Goal: Task Accomplishment & Management: Use online tool/utility

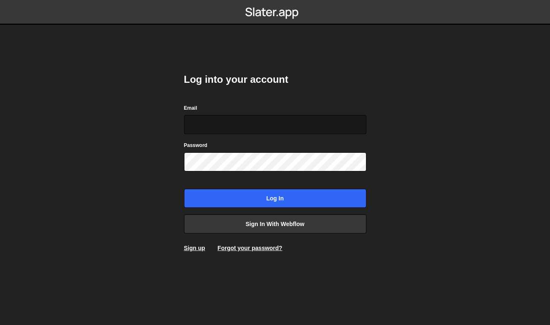
click at [269, 119] on input "Email" at bounding box center [275, 124] width 182 height 19
type input "todd@electricmustard.co.uk"
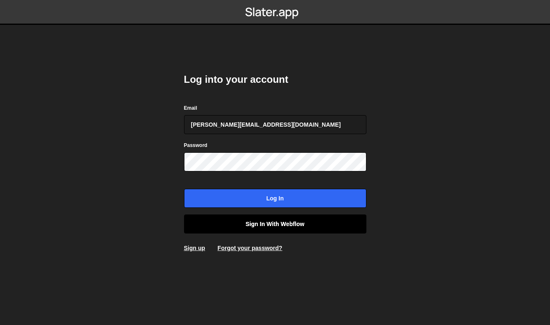
click at [280, 228] on link "Sign in with Webflow" at bounding box center [275, 224] width 182 height 19
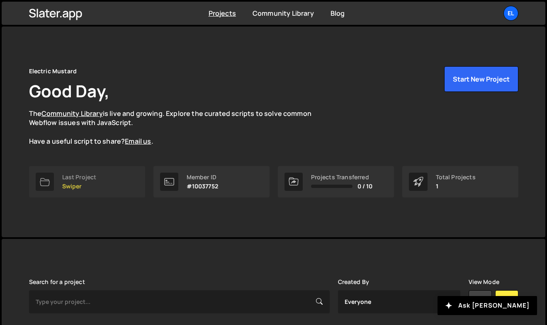
click at [106, 181] on link "Last Project Swiper" at bounding box center [87, 181] width 116 height 31
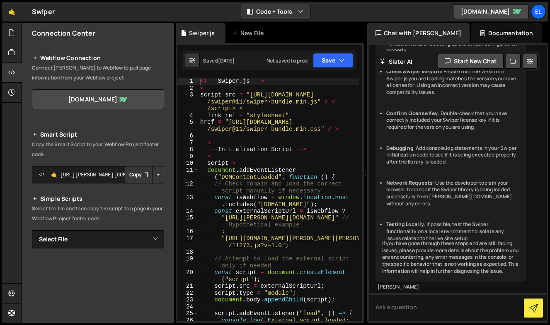
scroll to position [644, 0]
click at [272, 174] on div "<!-- Swiper . js --> < script src = "https://cdn.jsdelivr.net/npm /swiper@11/sw…" at bounding box center [278, 210] width 160 height 264
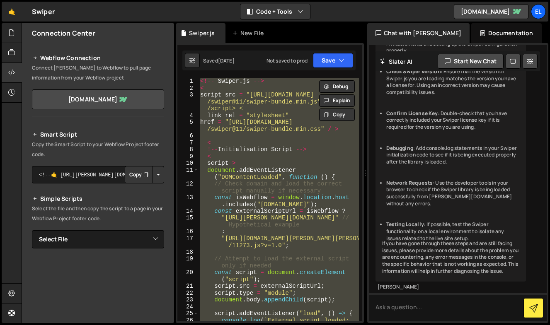
scroll to position [0, 0]
click at [258, 130] on div "<!-- Swiper . js --> < script src = "https://cdn.jsdelivr.net/npm /swiper@11/sw…" at bounding box center [278, 200] width 160 height 244
click at [324, 207] on div "<!-- Swiper . js --> < script src = "https://cdn.jsdelivr.net/npm /swiper@11/sw…" at bounding box center [278, 200] width 160 height 244
type textarea "const isWebflow = window.location.host.includes("webflow.io");"
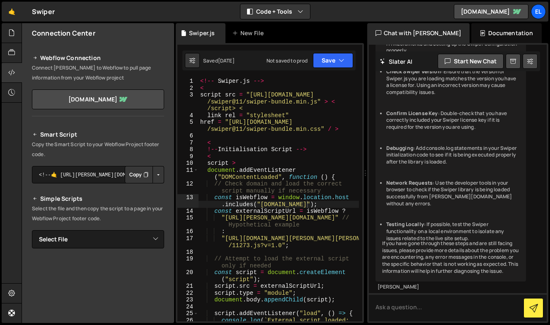
click at [48, 9] on div "Swiper ⚠️ Code is being edited in another browser" at bounding box center [43, 12] width 23 height 10
click at [12, 16] on link "🤙" at bounding box center [12, 12] width 20 height 20
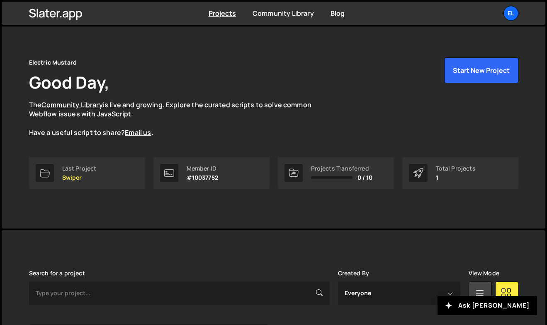
scroll to position [101, 0]
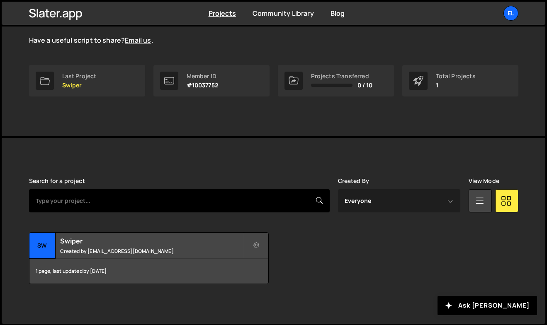
click at [138, 201] on input "text" at bounding box center [179, 200] width 300 height 23
paste input "Slater.app/8710"
type input "Slater.app/8710"
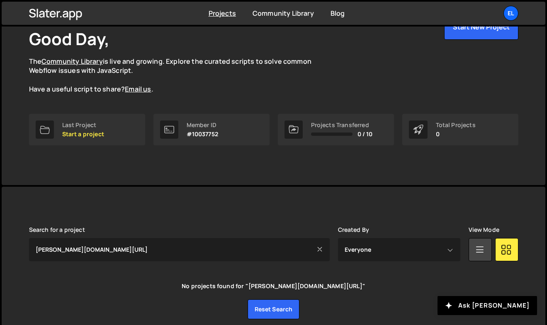
scroll to position [80, 0]
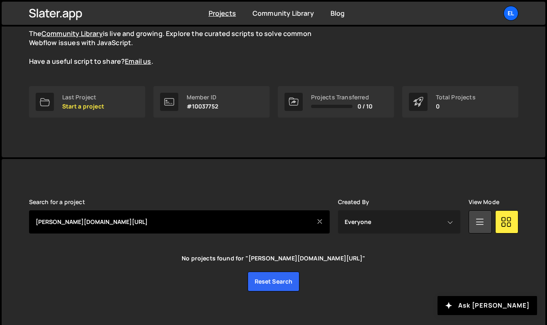
click at [96, 226] on input "[PERSON_NAME][DOMAIN_NAME][URL]" at bounding box center [179, 222] width 300 height 23
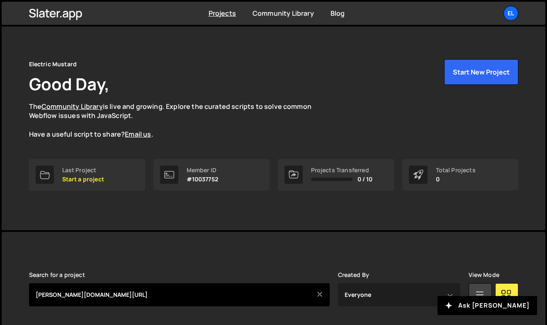
scroll to position [0, 0]
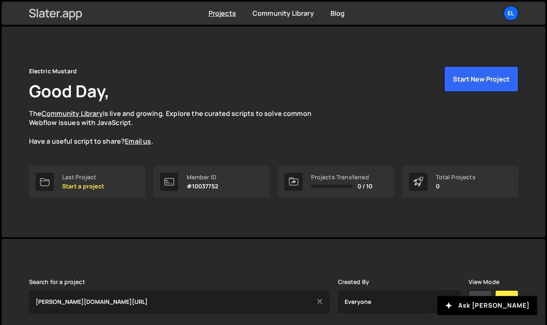
click at [62, 12] on icon at bounding box center [55, 13] width 53 height 14
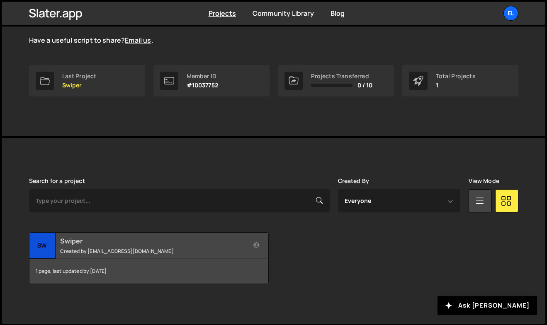
click at [122, 247] on div "Swiper Created by [EMAIL_ADDRESS][DOMAIN_NAME]" at bounding box center [148, 246] width 239 height 26
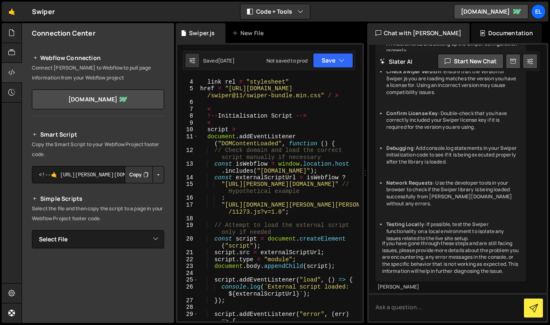
scroll to position [353, 0]
